Goal: Check status

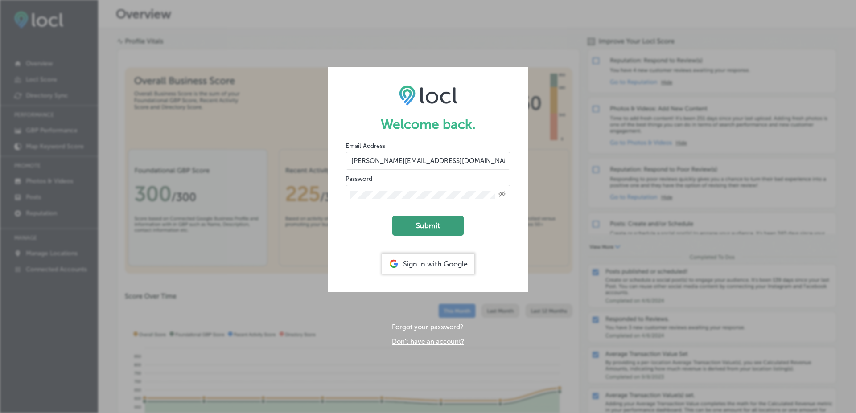
click at [425, 219] on button "Submit" at bounding box center [427, 226] width 71 height 20
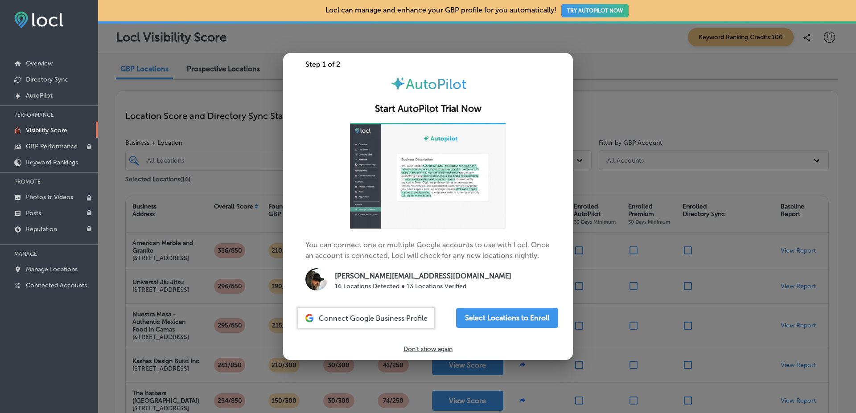
click at [617, 123] on div at bounding box center [428, 206] width 856 height 413
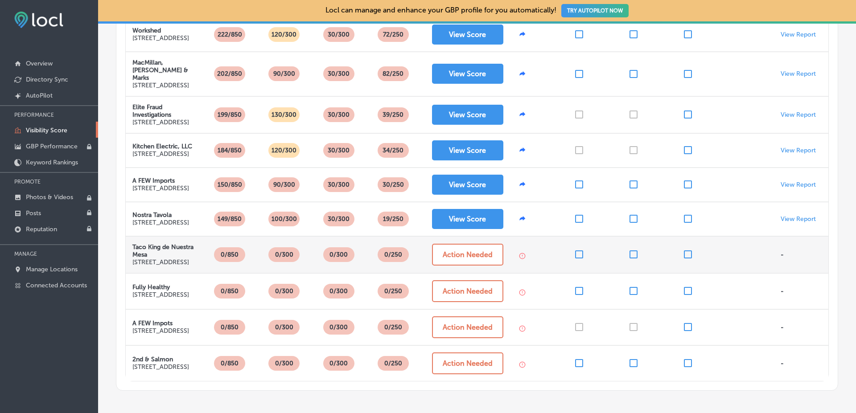
scroll to position [335, 0]
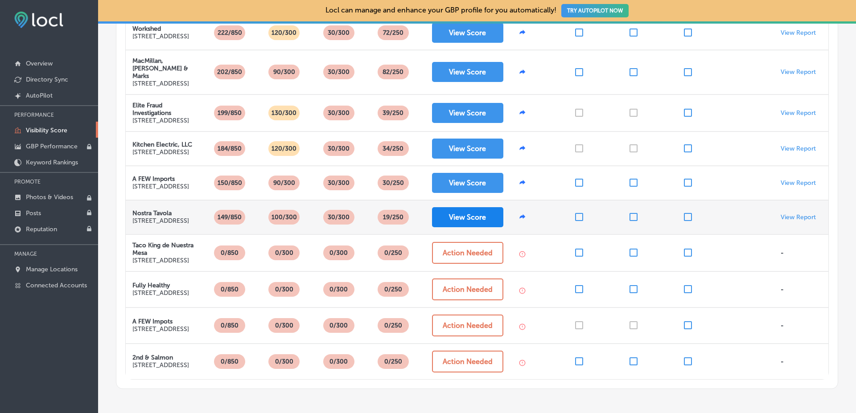
click at [489, 207] on button "View Score" at bounding box center [467, 217] width 71 height 20
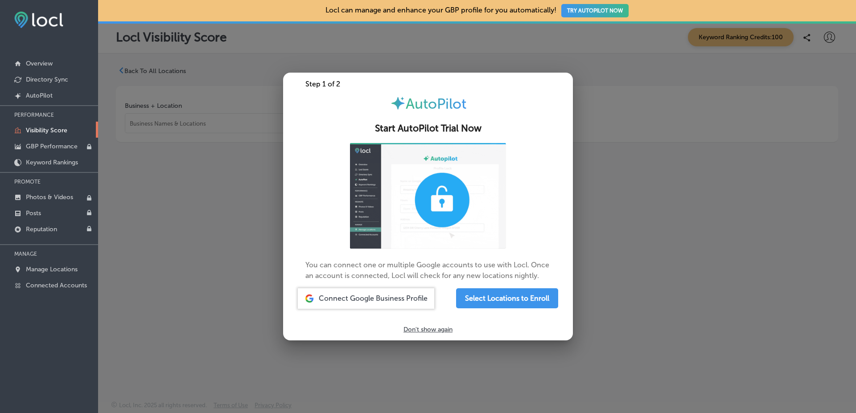
click at [619, 177] on div at bounding box center [428, 206] width 856 height 413
